Goal: Find specific page/section: Find specific page/section

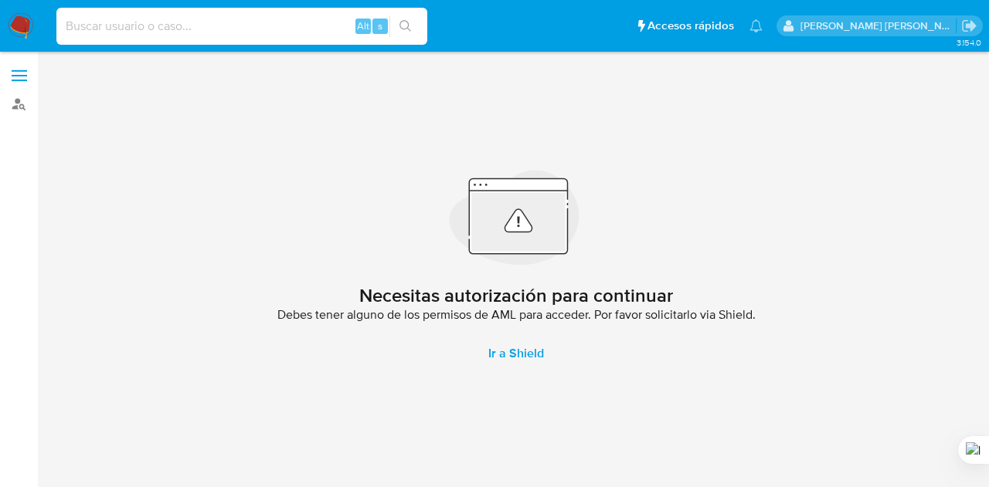
click at [277, 35] on input at bounding box center [241, 26] width 371 height 20
click at [302, 29] on input at bounding box center [241, 26] width 371 height 20
paste input "141435611"
type input "141435611"
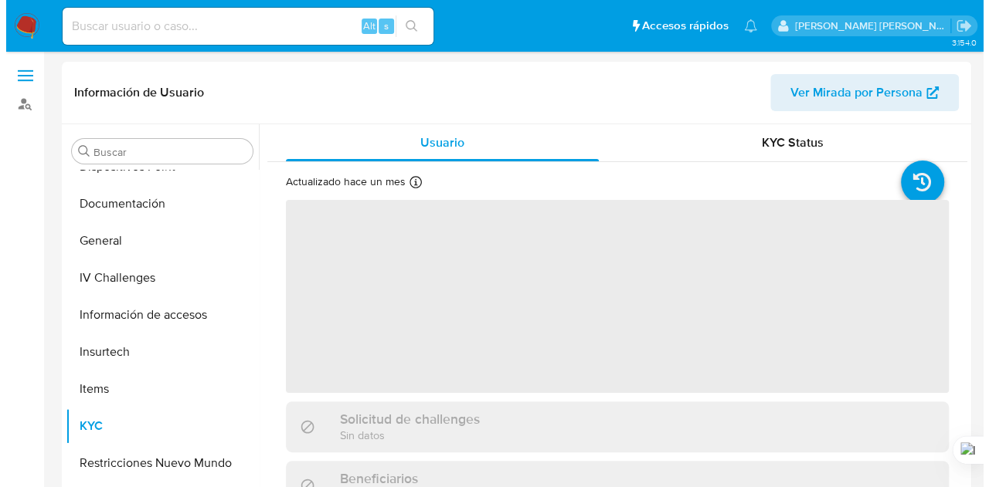
scroll to position [319, 0]
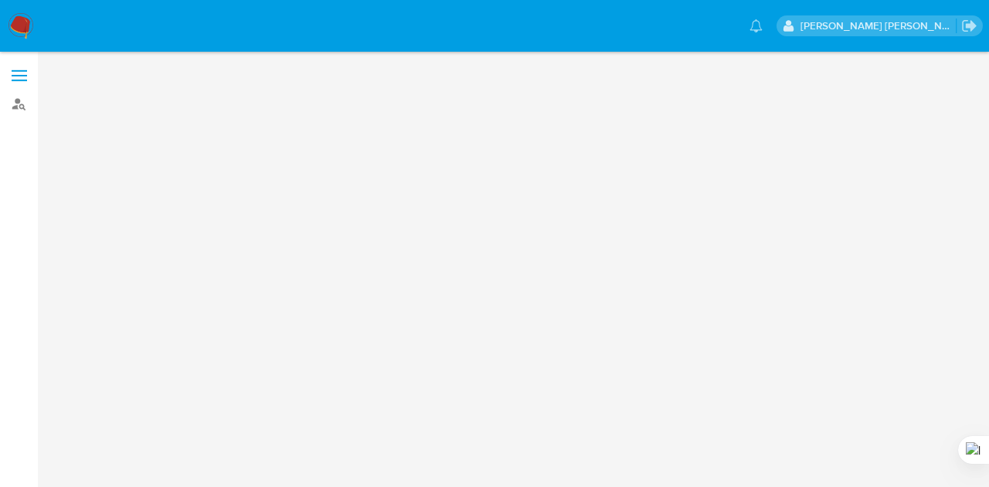
click at [34, 74] on label at bounding box center [19, 75] width 39 height 32
click at [0, 0] on input "checkbox" at bounding box center [0, 0] width 0 height 0
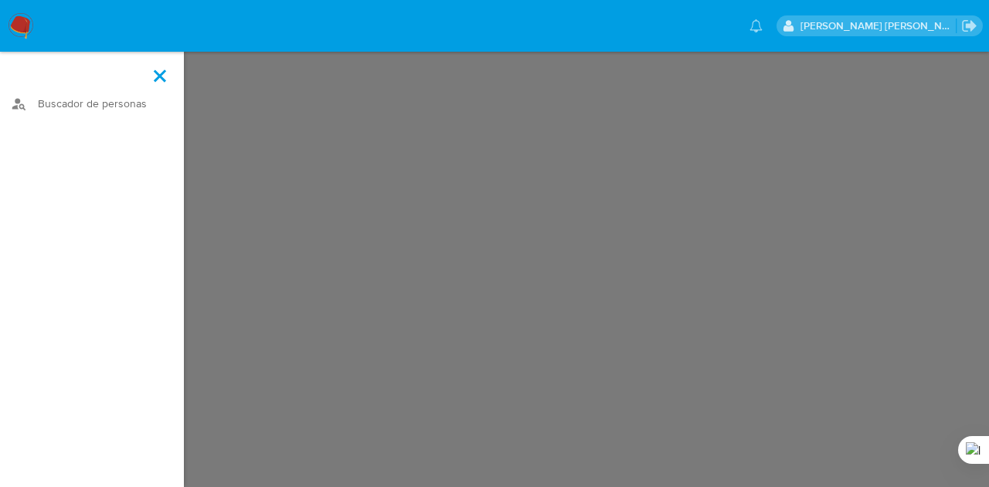
click at [106, 117] on aside "Buscador de personas" at bounding box center [92, 243] width 184 height 487
click at [110, 109] on link "Buscador de personas" at bounding box center [92, 104] width 184 height 24
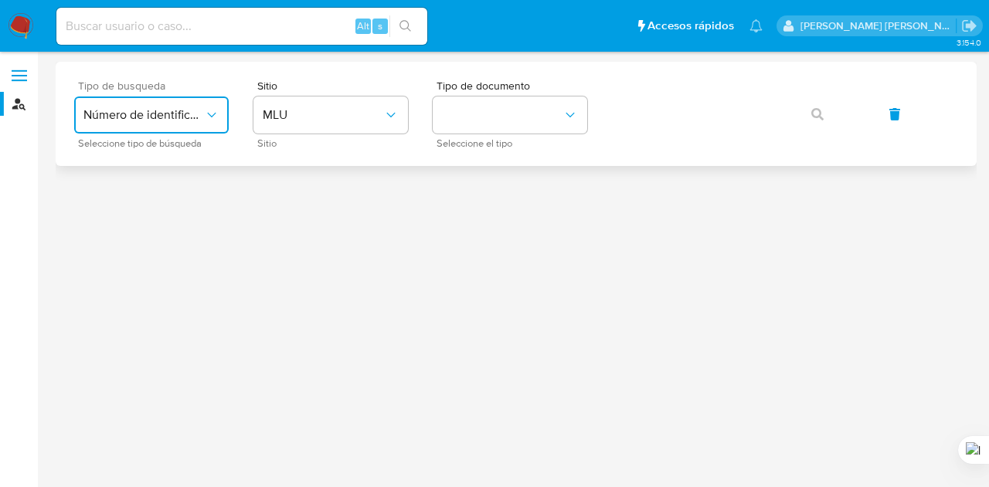
click at [190, 113] on span "Número de identificación" at bounding box center [143, 114] width 121 height 15
click at [166, 201] on div "User ID" at bounding box center [146, 209] width 127 height 37
click at [810, 111] on button "button" at bounding box center [817, 114] width 53 height 37
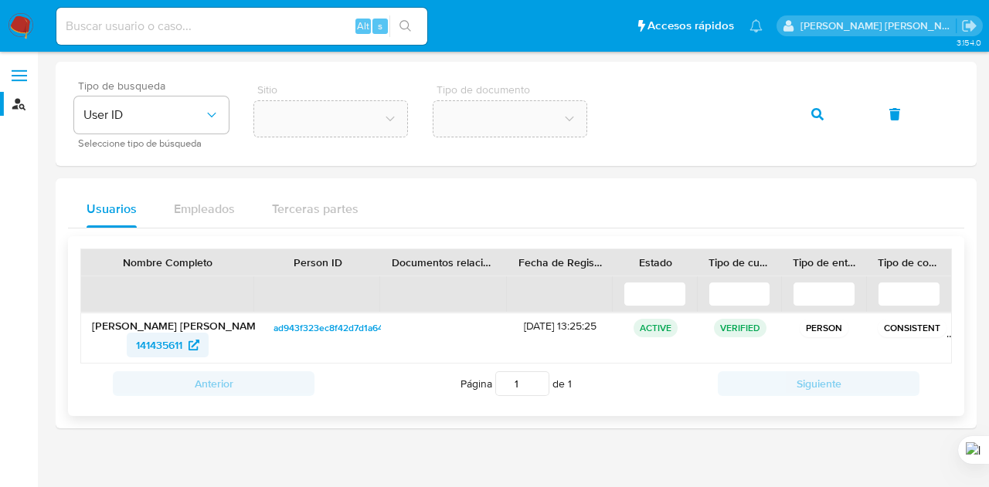
click at [151, 348] on span "141435611" at bounding box center [159, 345] width 46 height 25
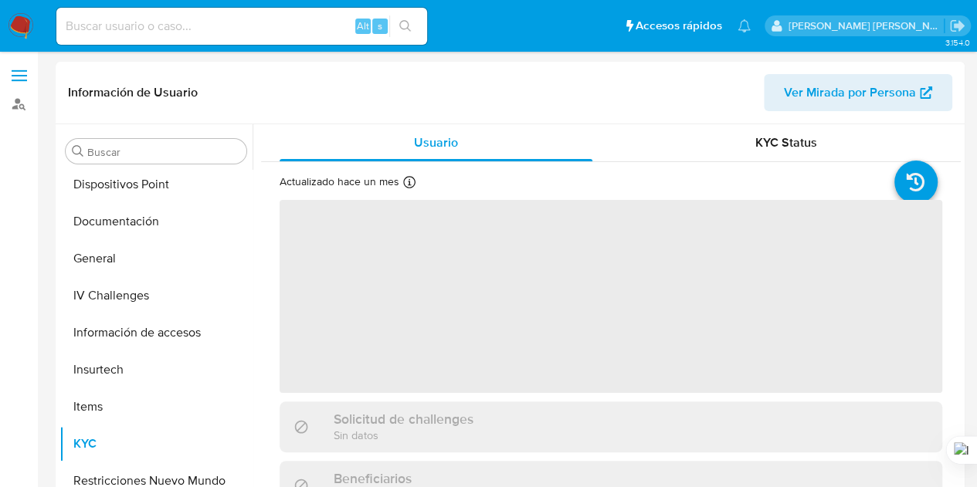
scroll to position [319, 0]
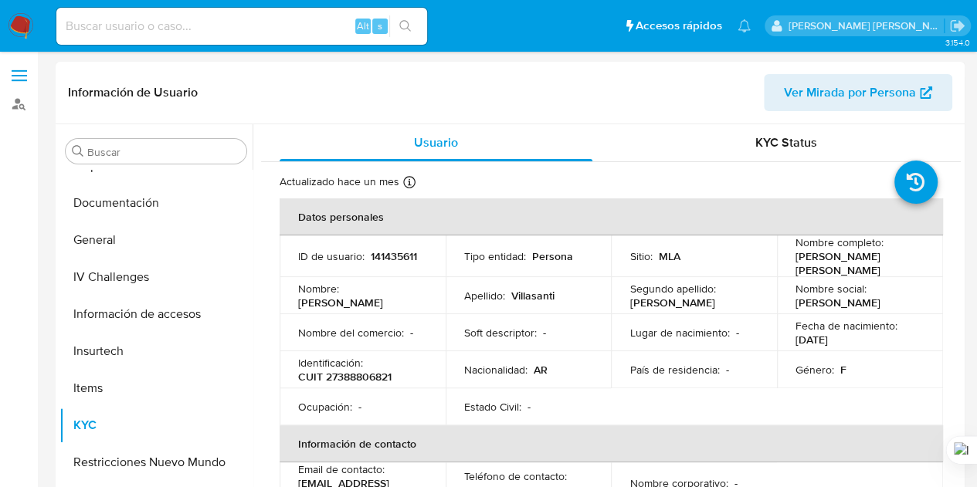
select select "10"
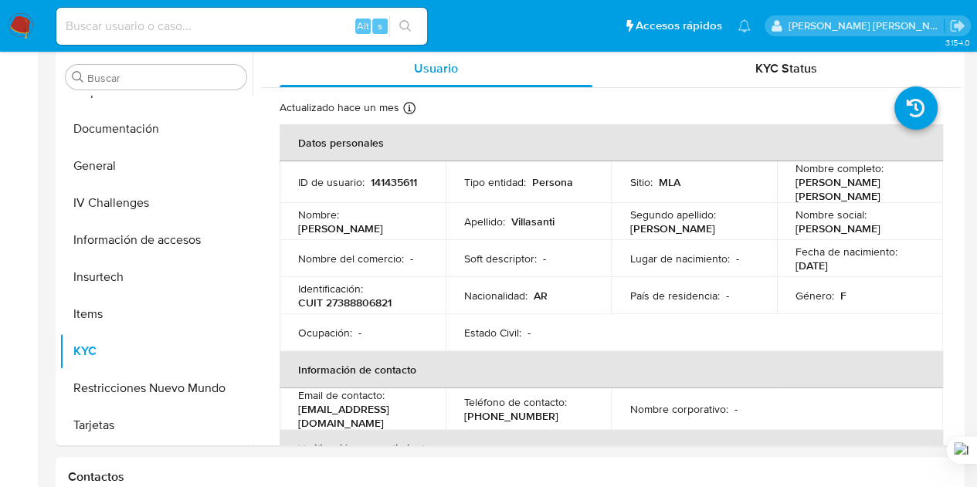
scroll to position [0, 0]
